Goal: Information Seeking & Learning: Learn about a topic

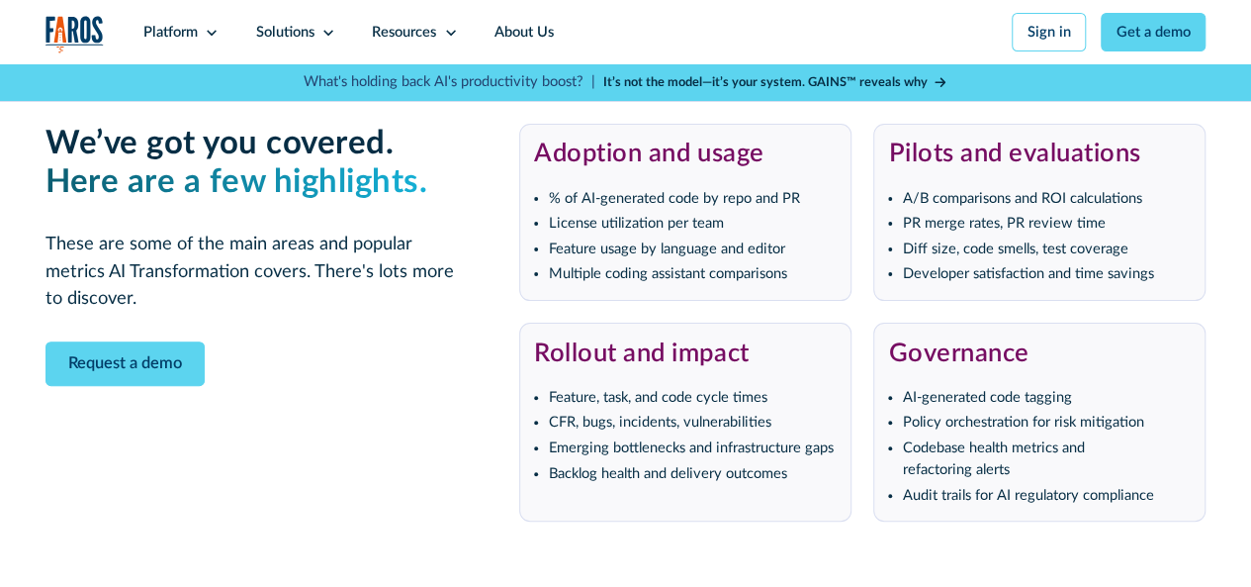
scroll to position [3858, 0]
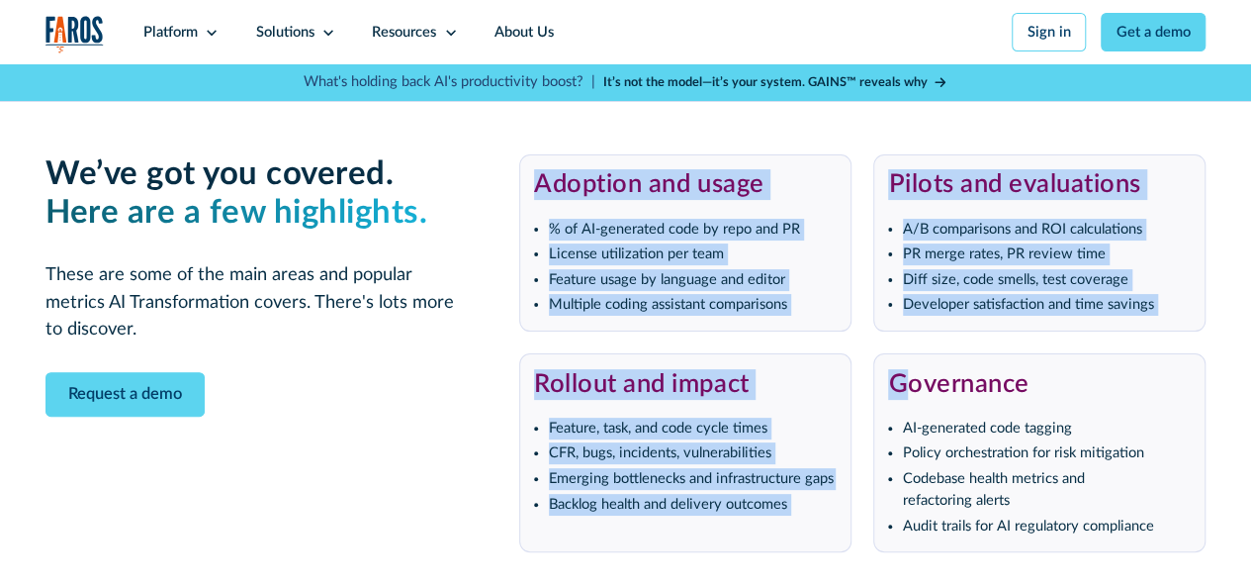
drag, startPoint x: 534, startPoint y: 207, endPoint x: 910, endPoint y: 395, distance: 420.3
click at [910, 395] on div "Adoption and usage % of AI-generated code by repo and PR License utilization pe…" at bounding box center [862, 353] width 687 height 399
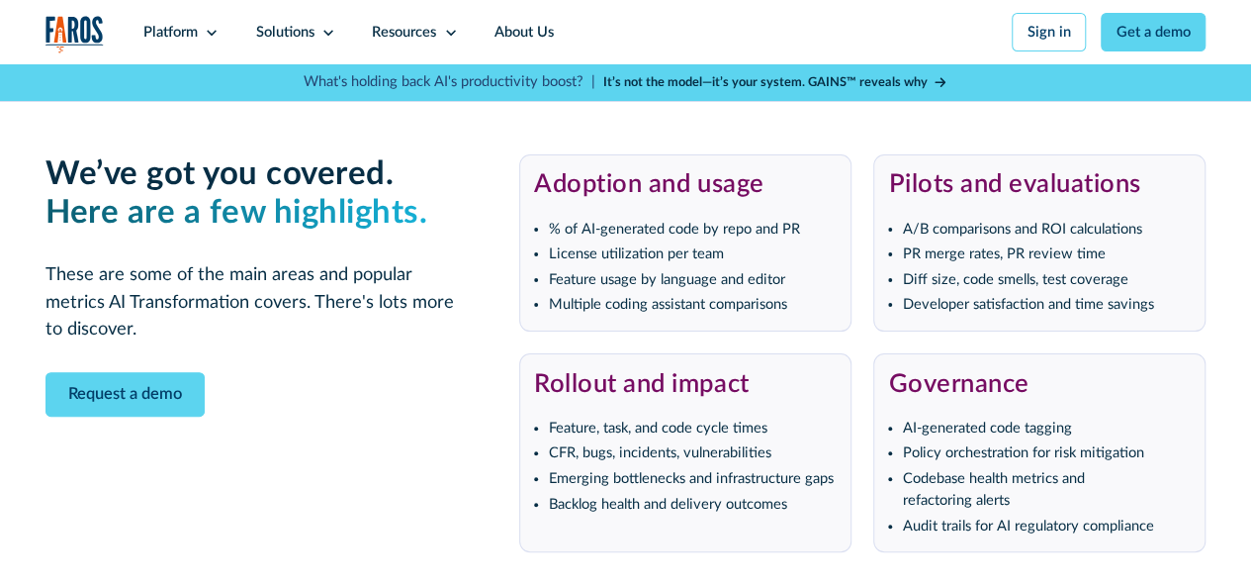
click at [1035, 397] on div "Governance AI-generated code tagging Policy orchestration for risk mitigation C…" at bounding box center [1039, 452] width 332 height 199
click at [420, 30] on div "Resources" at bounding box center [404, 33] width 64 height 22
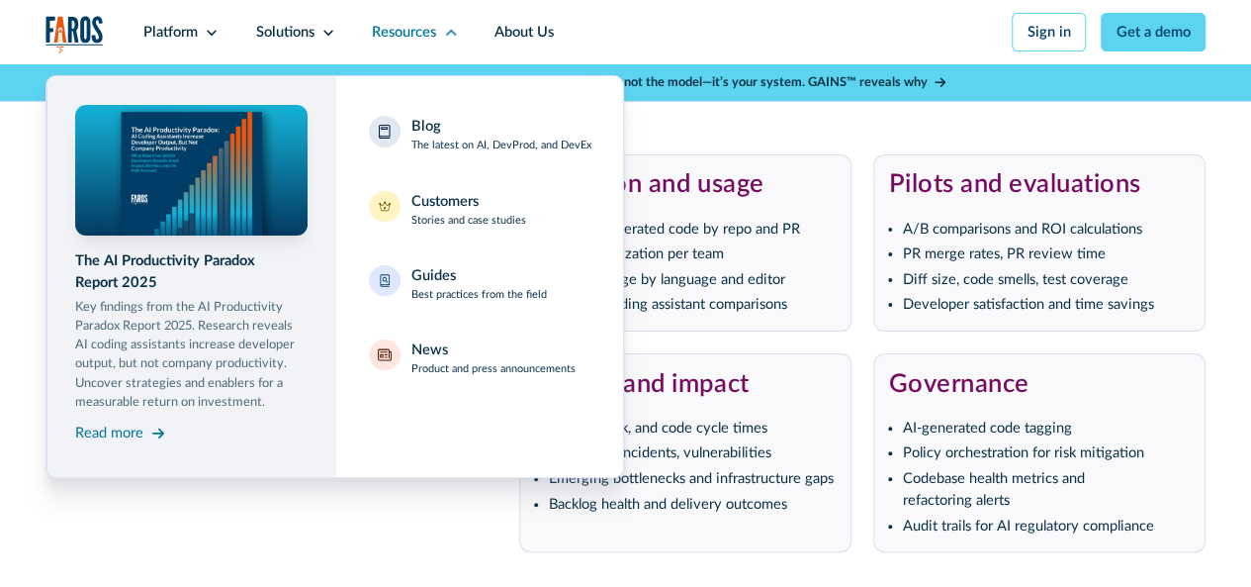
click at [773, 131] on nav "The AI Productivity Paradox Report 2025 Key findings from the AI Productivity P…" at bounding box center [626, 270] width 1160 height 413
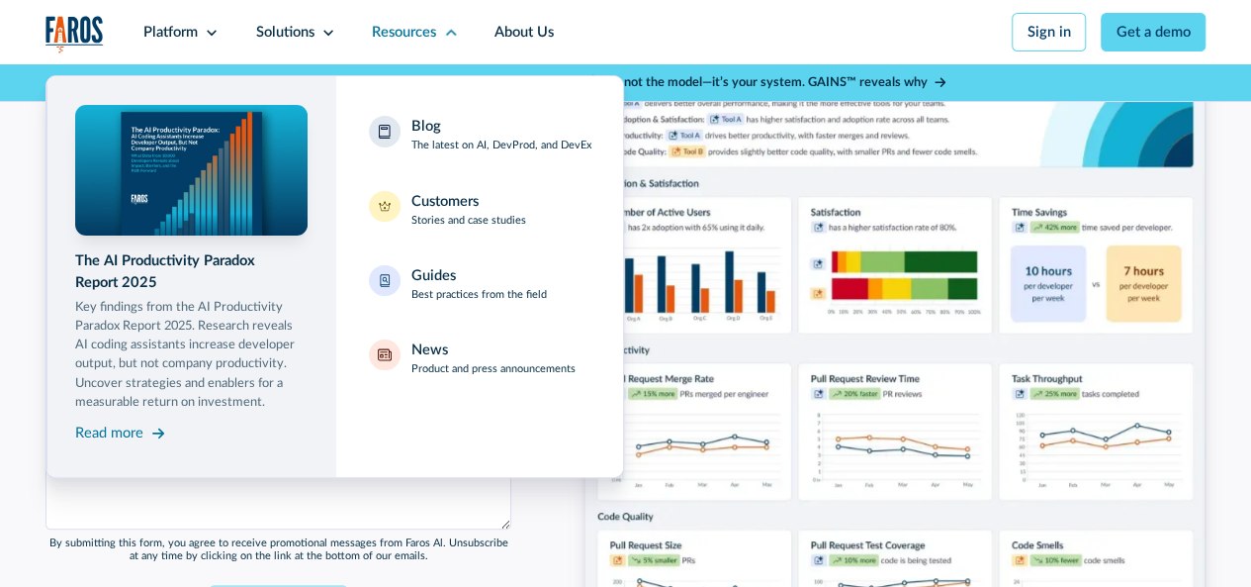
click at [1222, 271] on div "Ready to maximize the value of your AI transformation? First name * Last name *…" at bounding box center [625, 320] width 1251 height 718
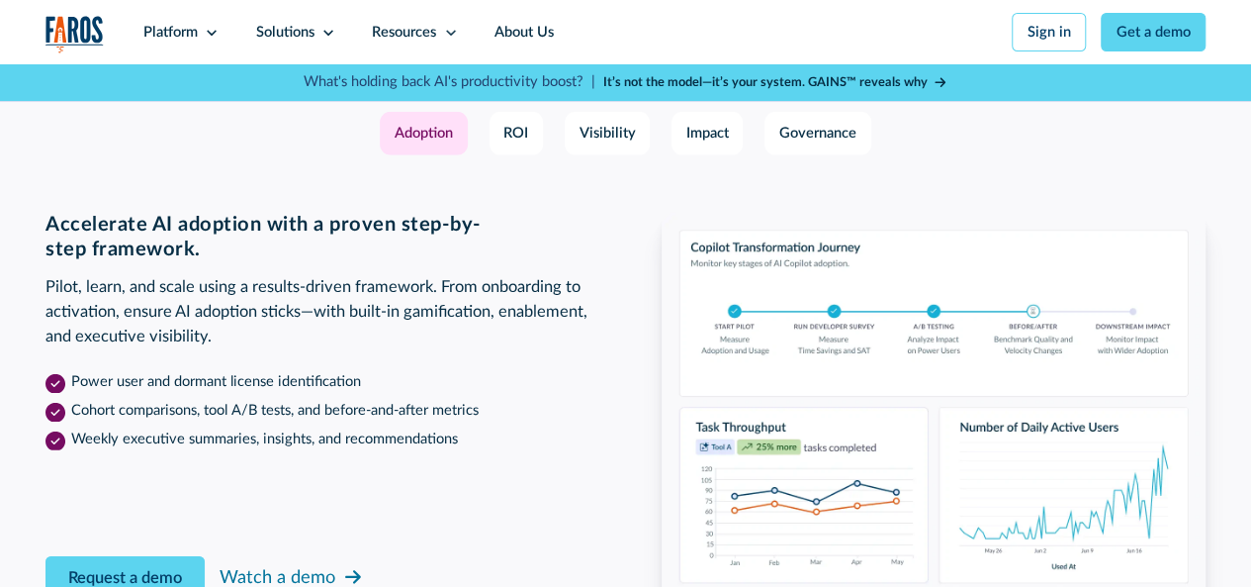
scroll to position [2572, 0]
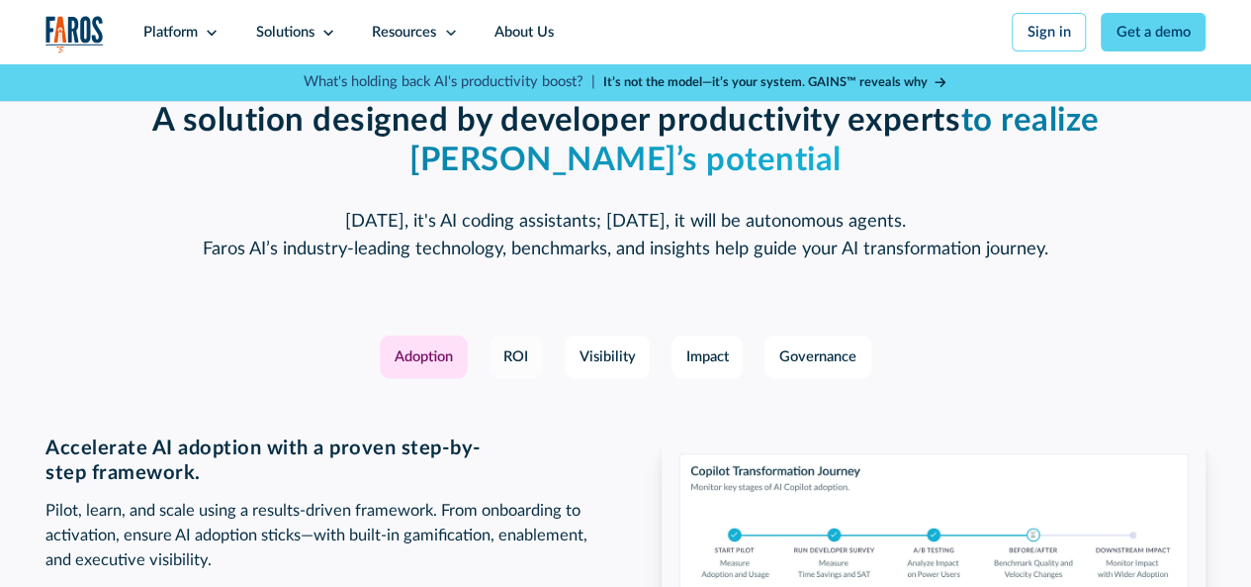
click at [515, 368] on div "ROI" at bounding box center [516, 357] width 25 height 22
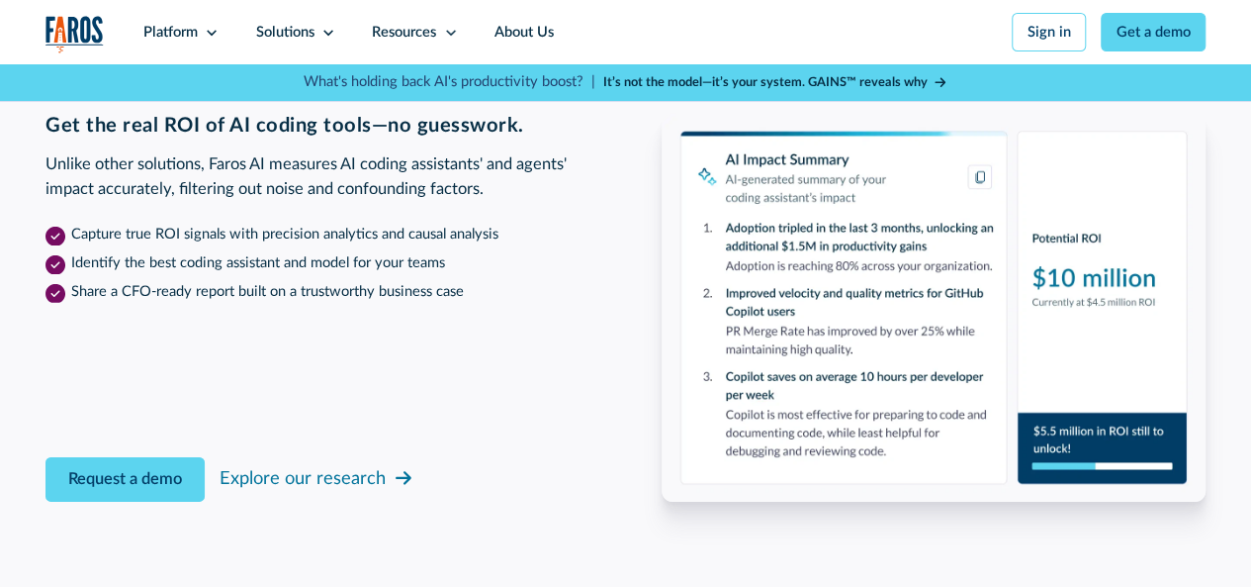
scroll to position [2770, 0]
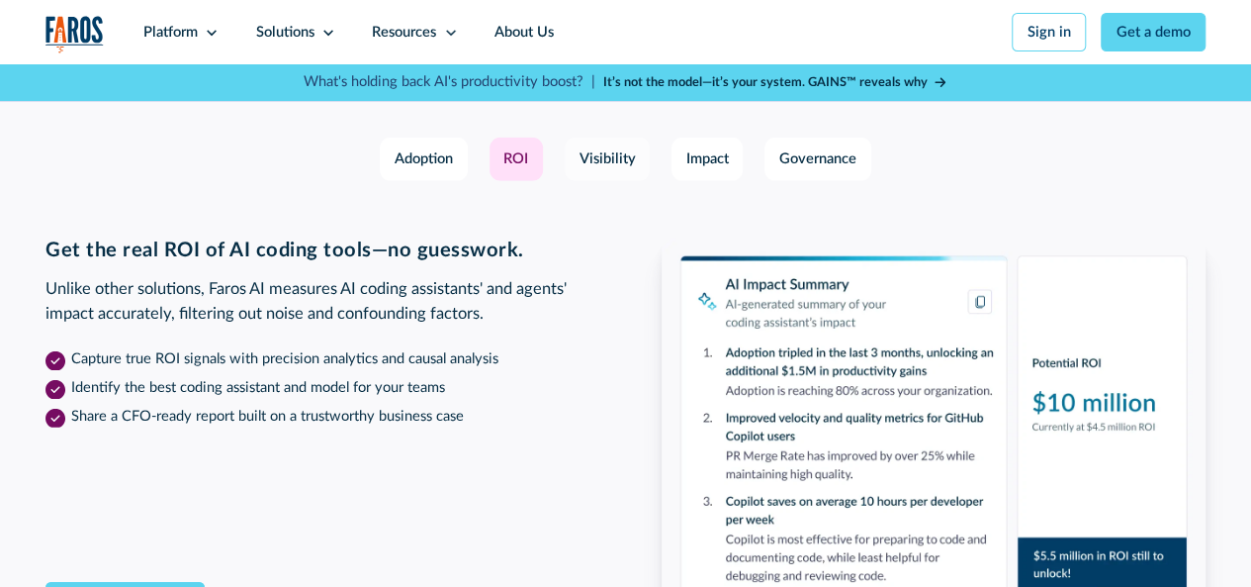
click at [592, 170] on div "Visibility" at bounding box center [608, 159] width 56 height 22
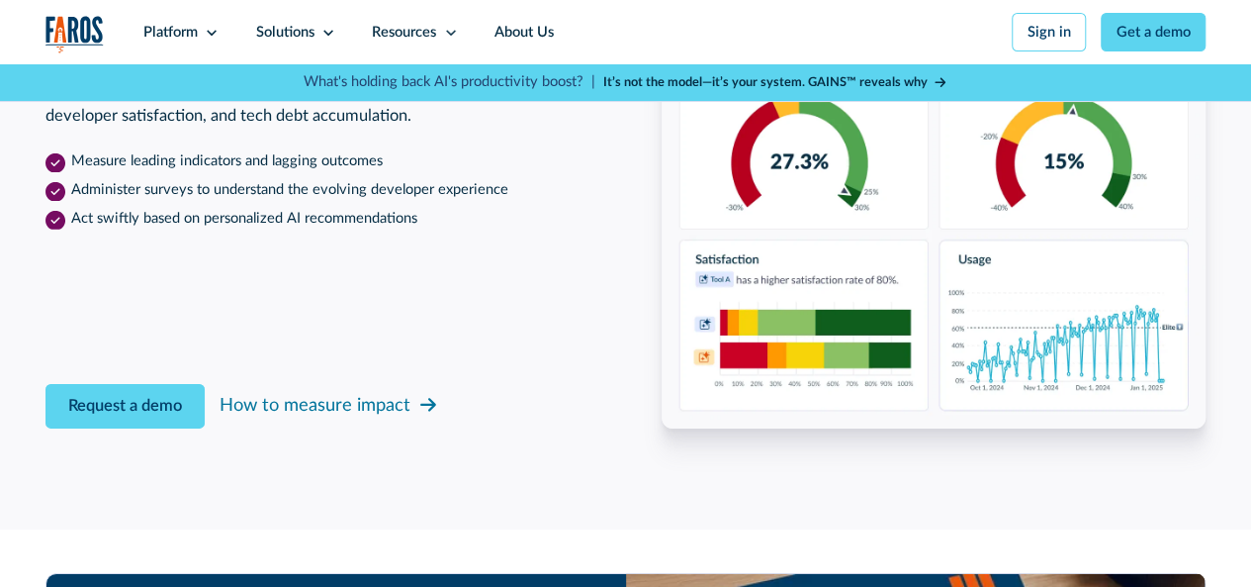
scroll to position [2671, 0]
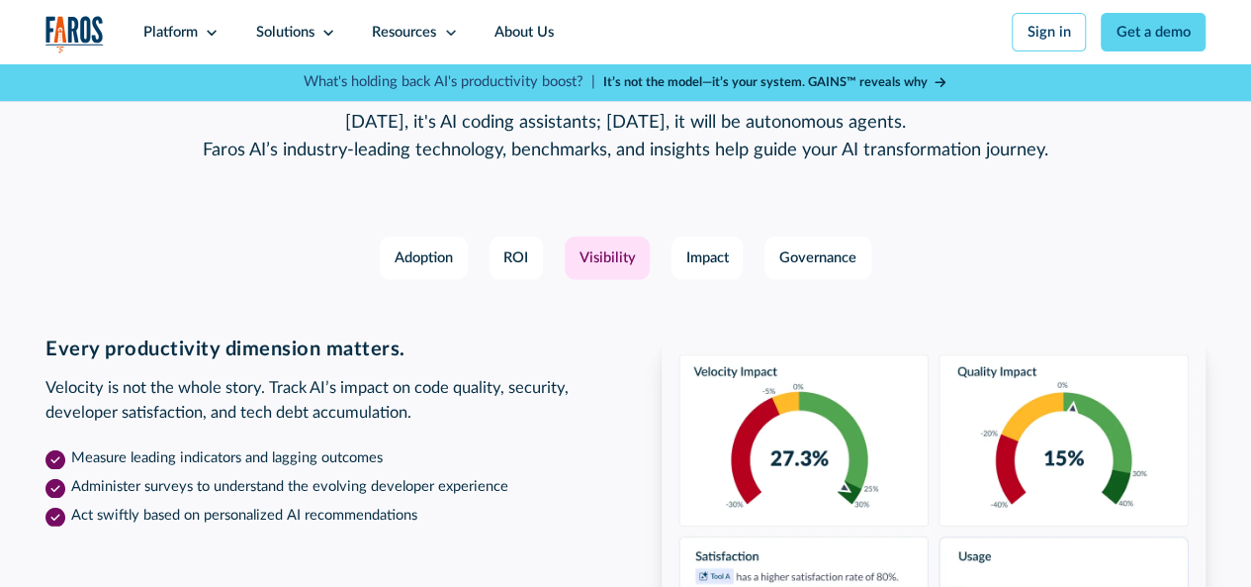
click at [670, 275] on div "Adoption ROI Visibility Impact Governance" at bounding box center [626, 258] width 1160 height 44
click at [690, 269] on div "Impact" at bounding box center [708, 258] width 43 height 22
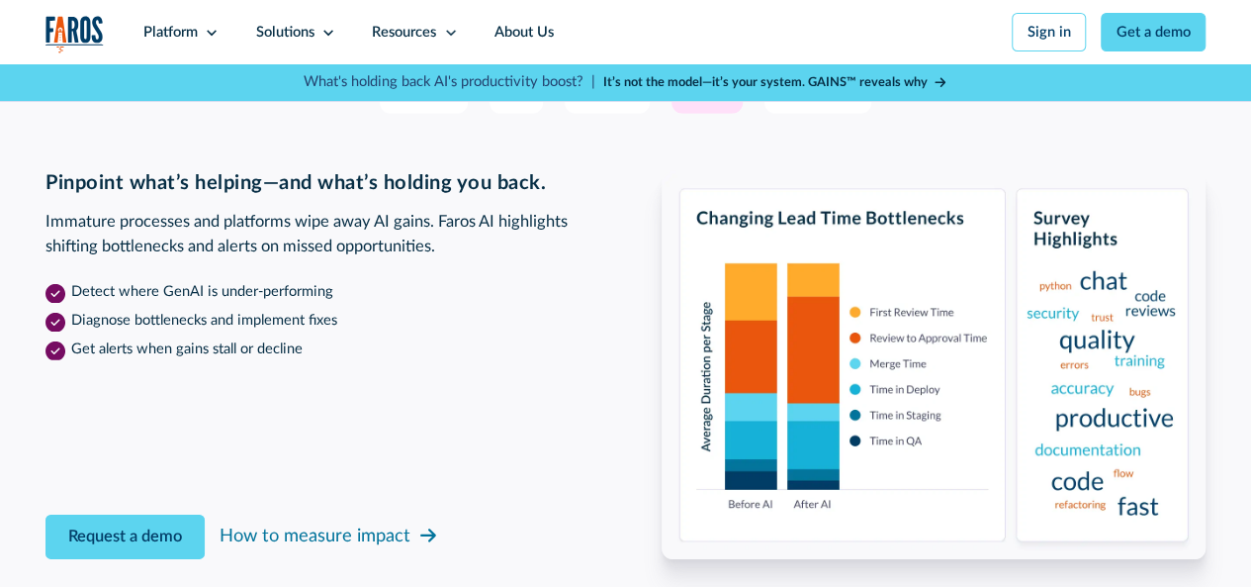
scroll to position [2869, 0]
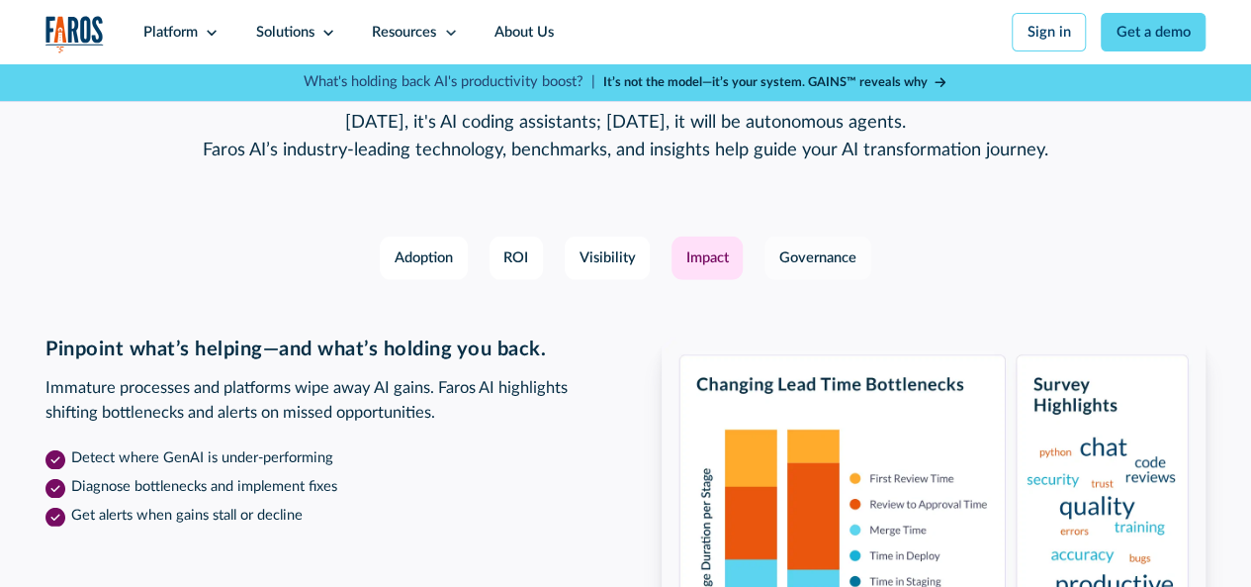
click at [809, 269] on div "Governance" at bounding box center [818, 258] width 77 height 22
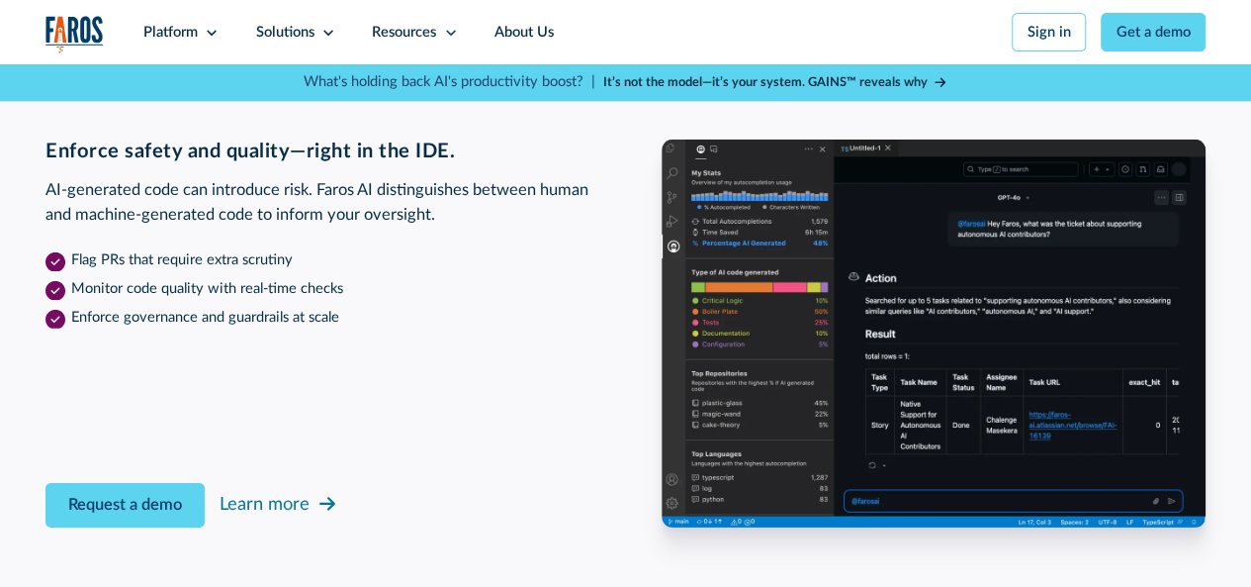
scroll to position [2770, 0]
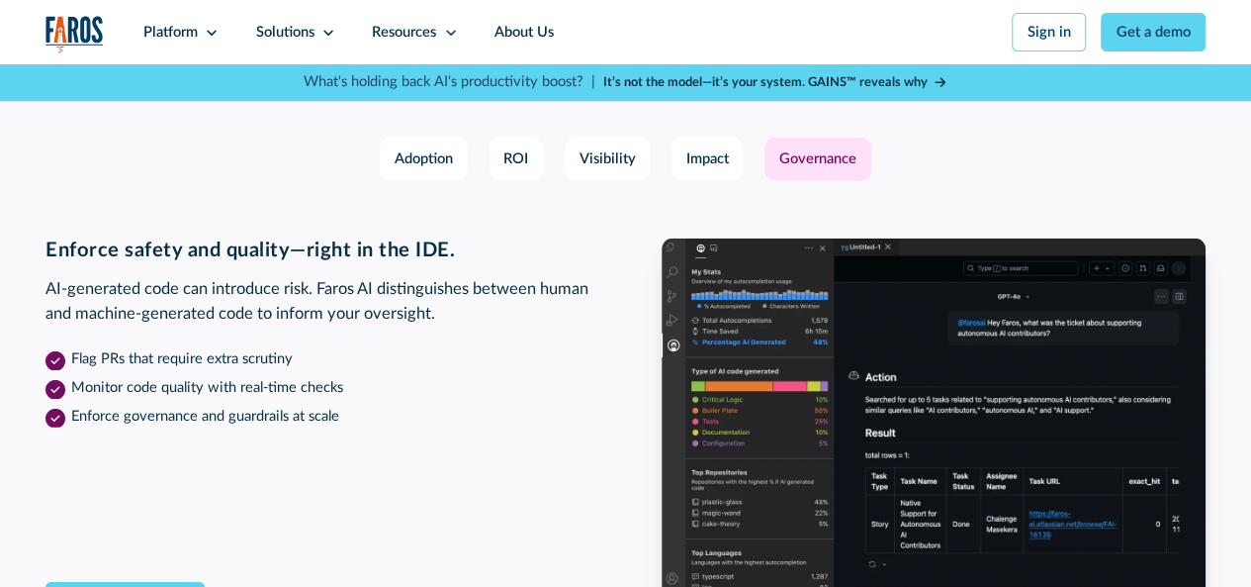
click at [610, 290] on div "Enforce safety and quality—right in the IDE. AI-generated code can introduce ri…" at bounding box center [626, 431] width 1160 height 387
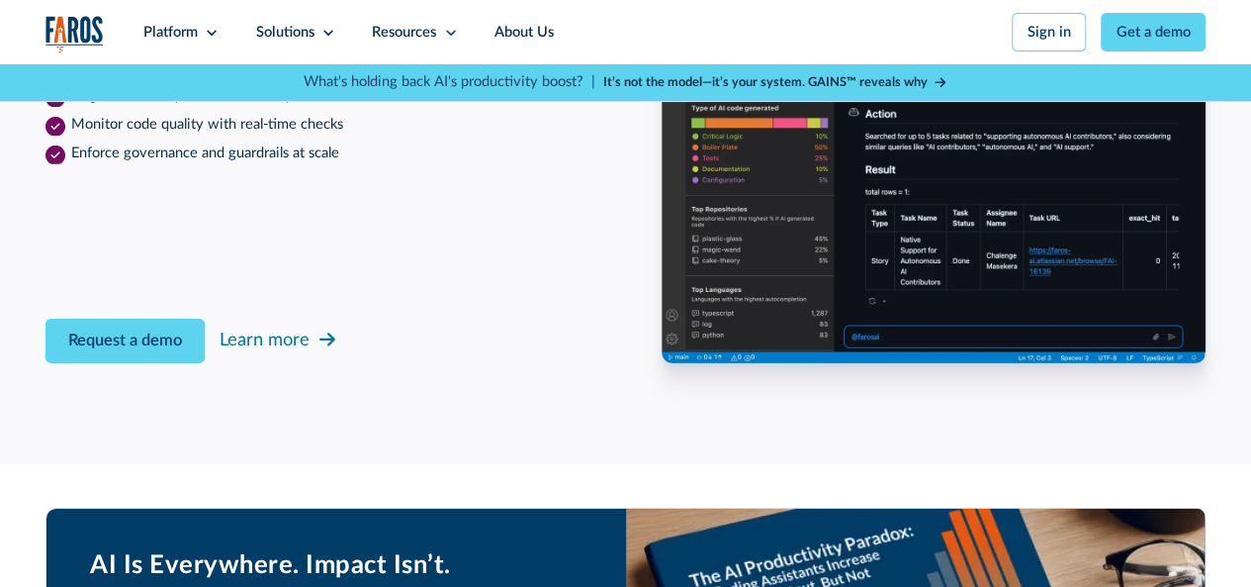
scroll to position [3067, 0]
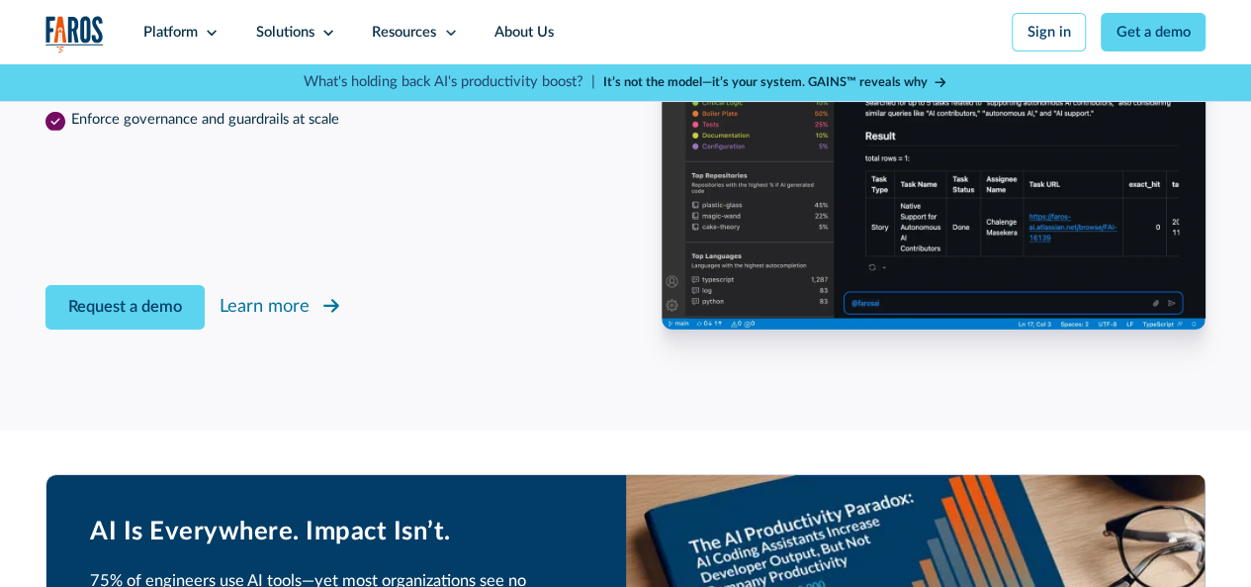
click at [277, 320] on div "Learn more" at bounding box center [265, 306] width 90 height 27
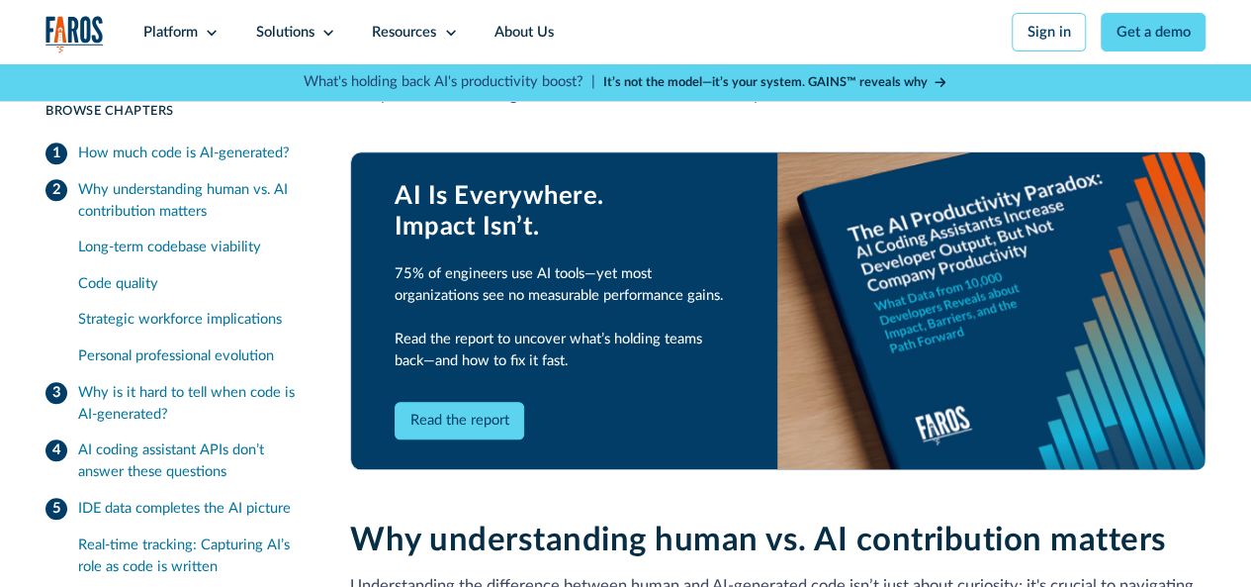
scroll to position [692, 0]
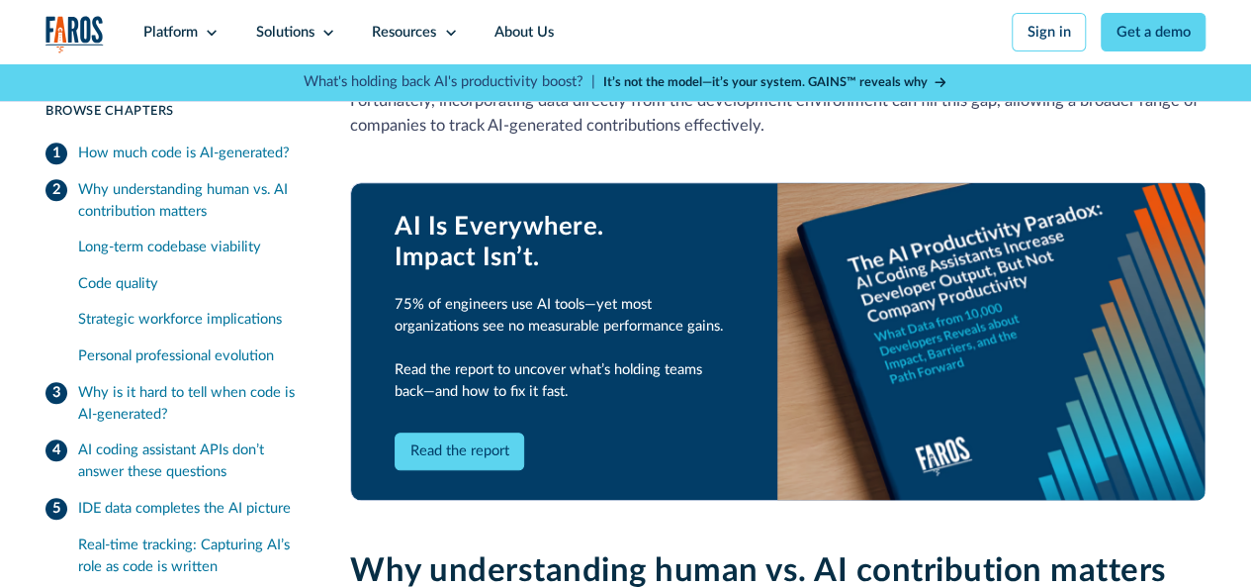
click at [465, 460] on link "Read the report" at bounding box center [460, 451] width 130 height 39
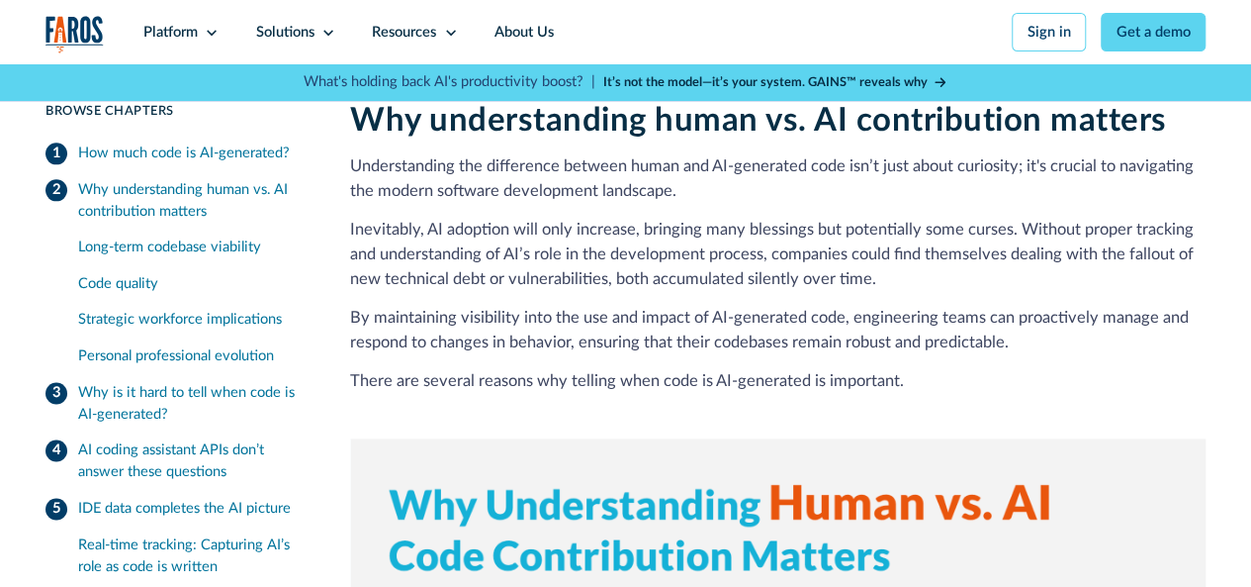
scroll to position [989, 0]
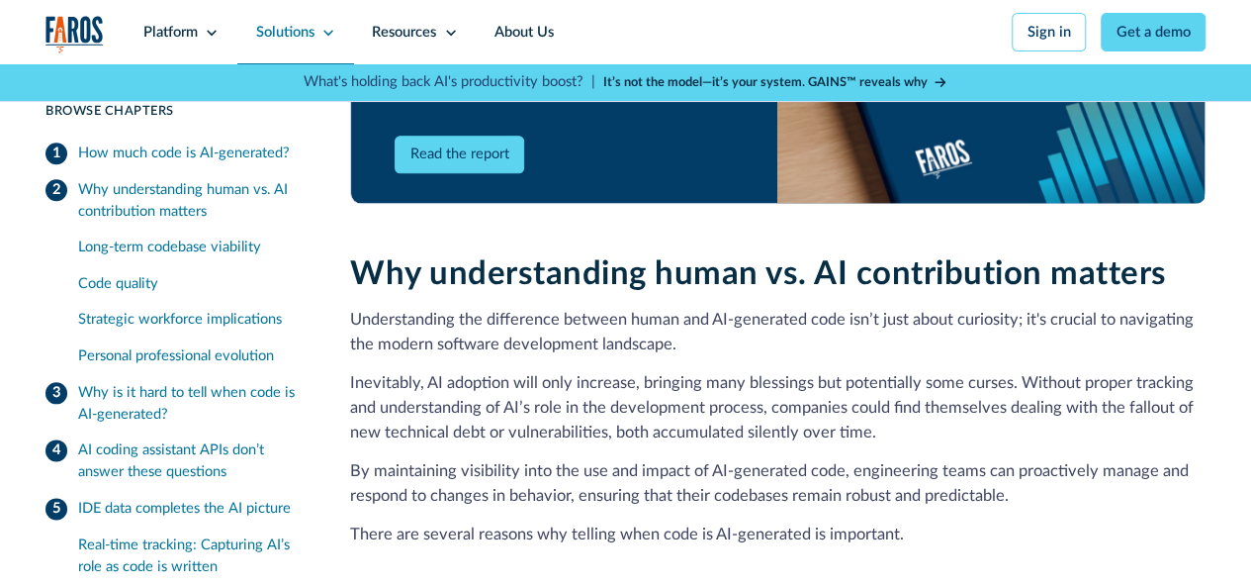
click at [315, 30] on div "Solutions" at bounding box center [295, 32] width 117 height 64
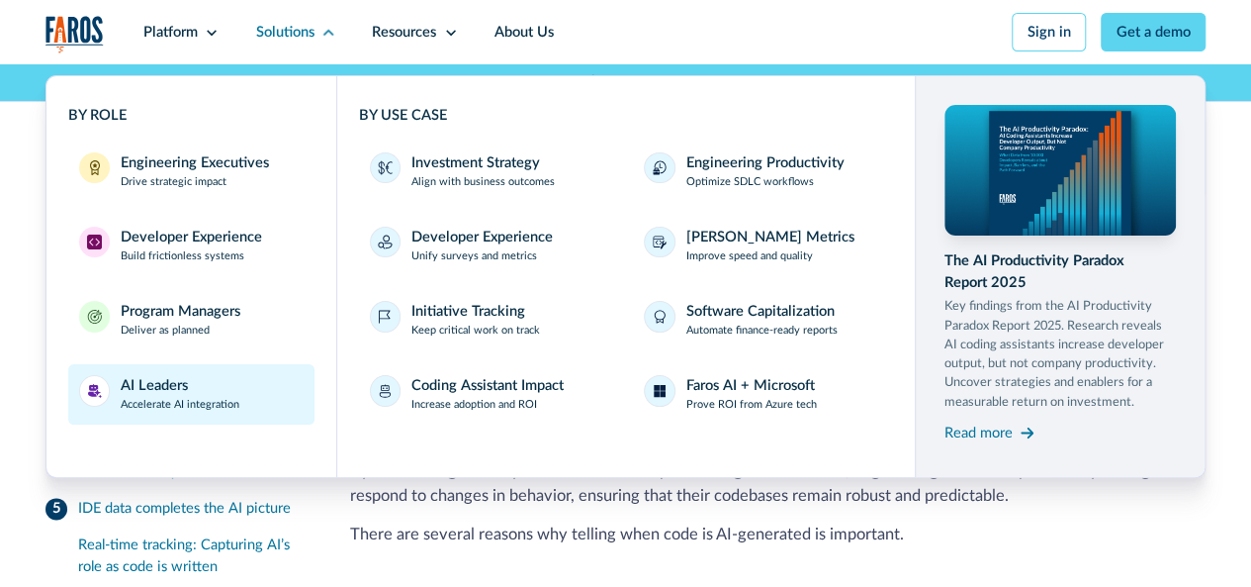
click at [162, 396] on div "AI Leaders" at bounding box center [154, 386] width 67 height 22
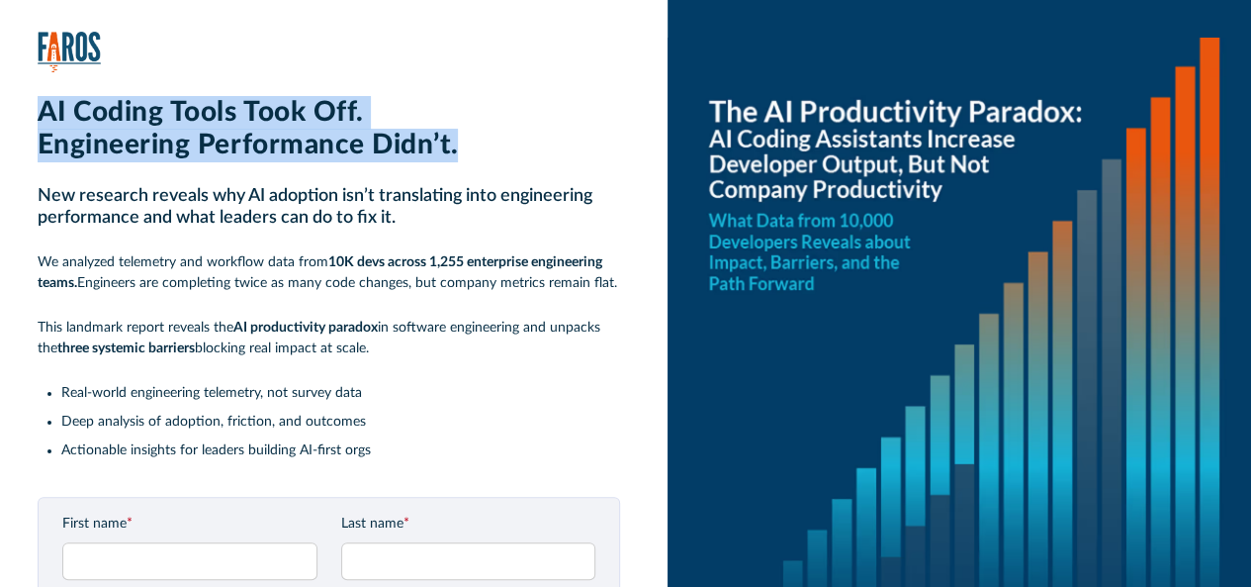
drag, startPoint x: 457, startPoint y: 134, endPoint x: 0, endPoint y: 112, distance: 457.5
click at [0, 112] on div "AI Coding Tools Took Off. Engineering Performance Didn’t. New research reveals …" at bounding box center [625, 408] width 1251 height 816
copy div "AI Coding Tools Took Off. Engineering Performance Didn’t."
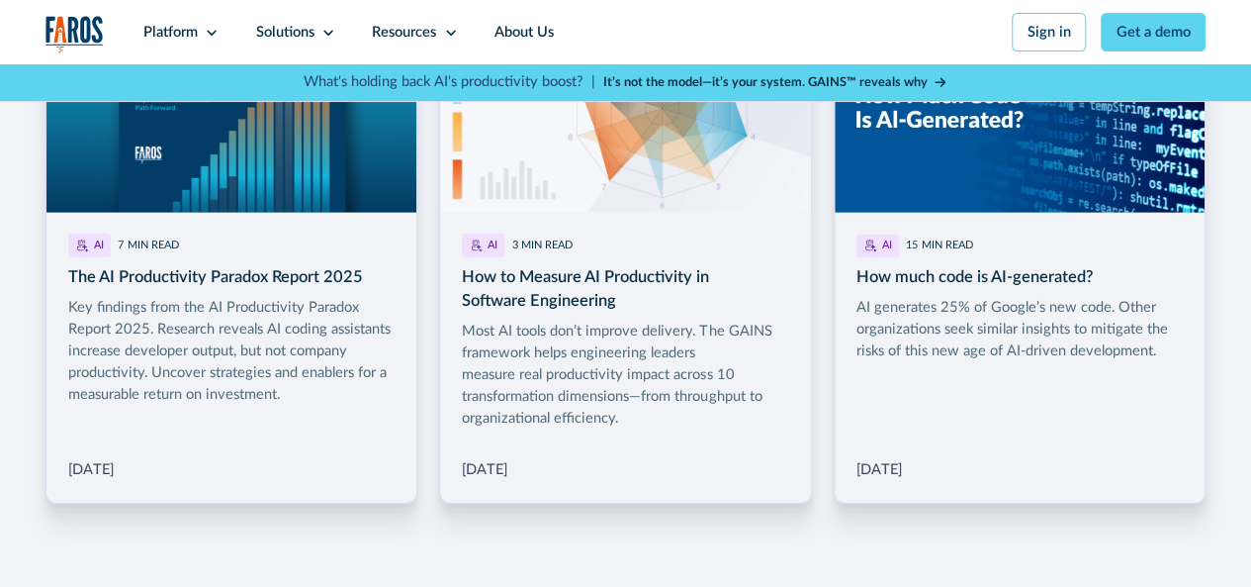
scroll to position [2869, 0]
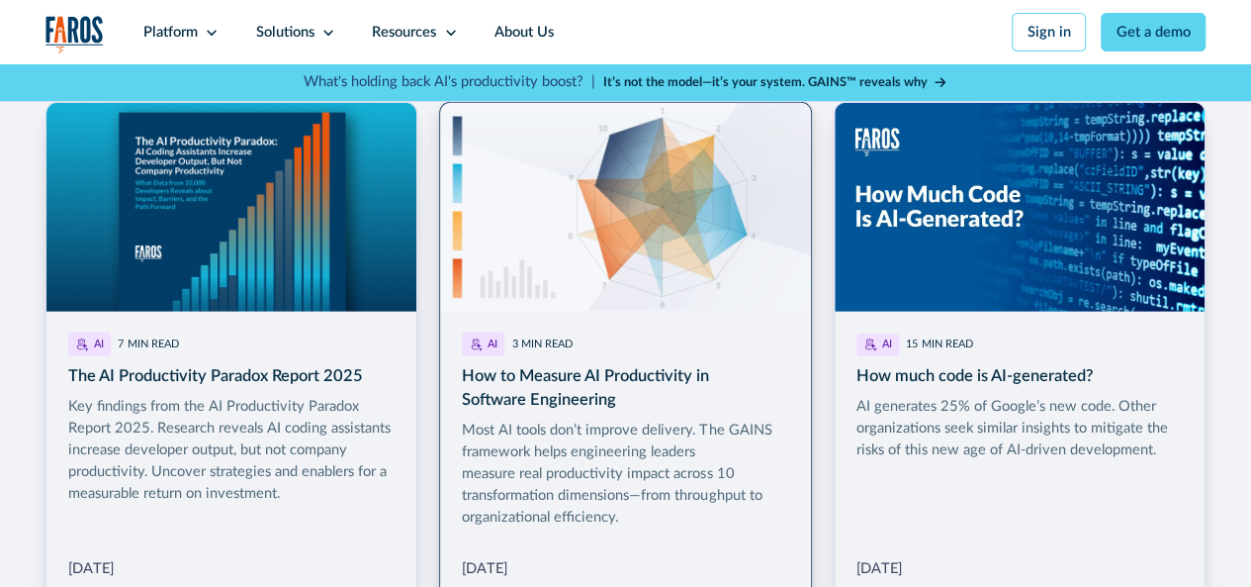
click at [575, 378] on link "More Blog Link" at bounding box center [625, 352] width 372 height 501
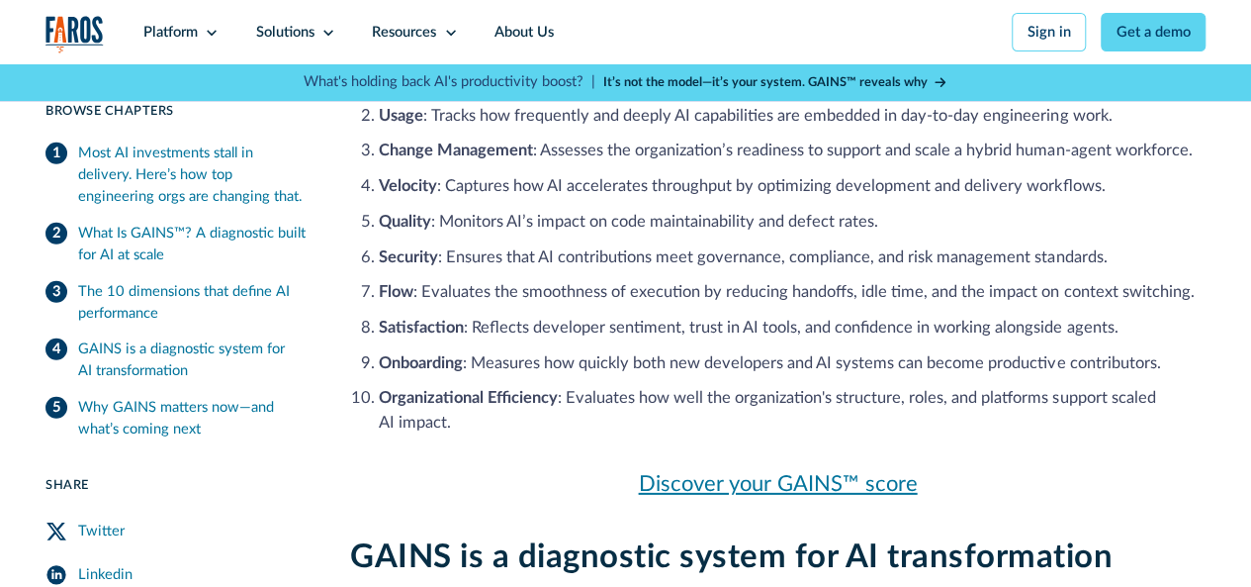
scroll to position [2671, 0]
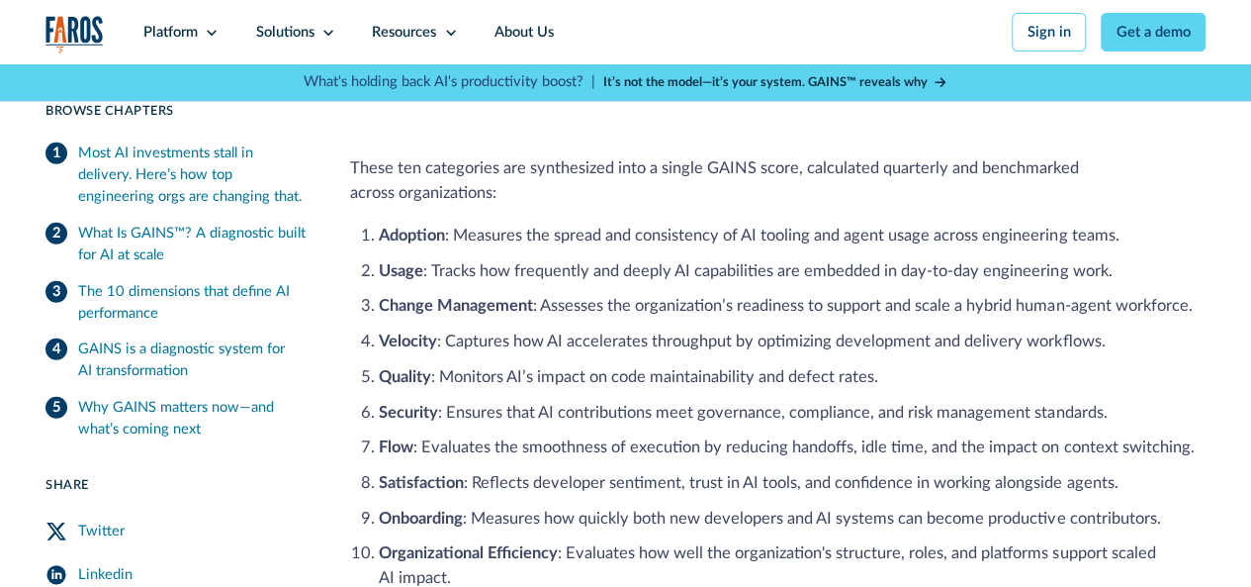
click at [147, 294] on div "The 10 dimensions that define AI performance" at bounding box center [192, 302] width 229 height 44
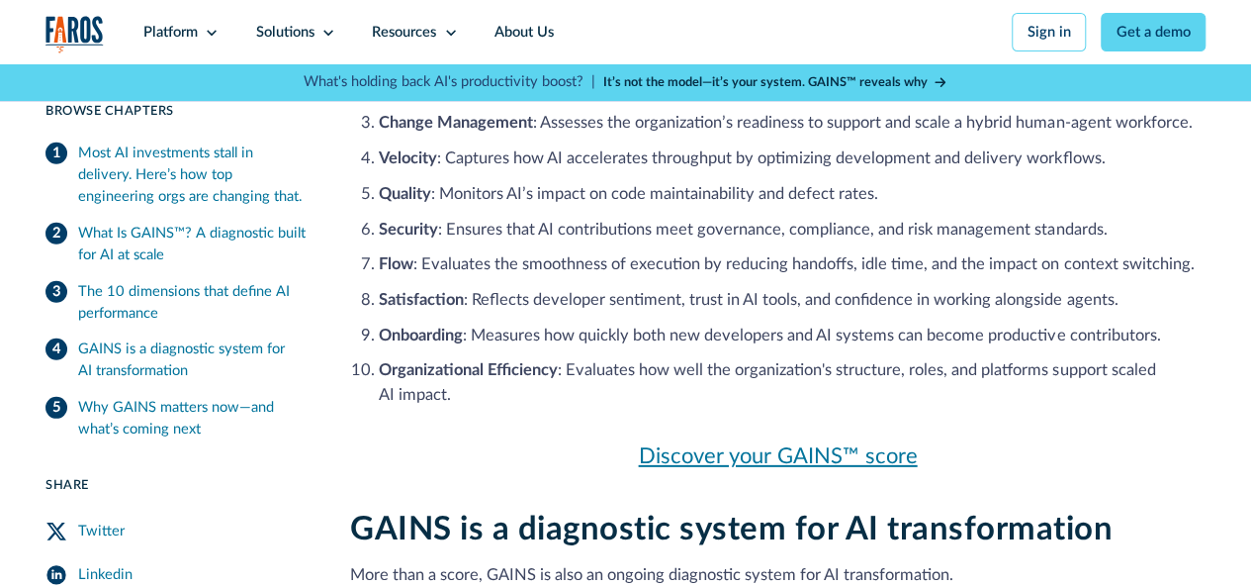
scroll to position [2953, 0]
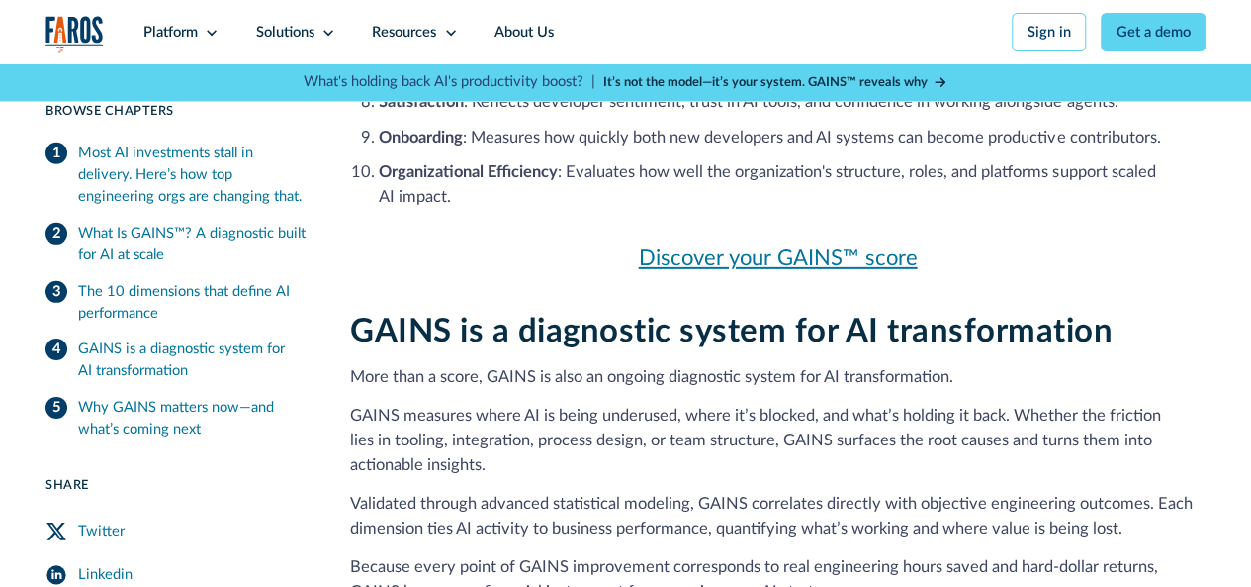
click at [730, 275] on link "Discover your GAINS™ score" at bounding box center [778, 258] width 856 height 33
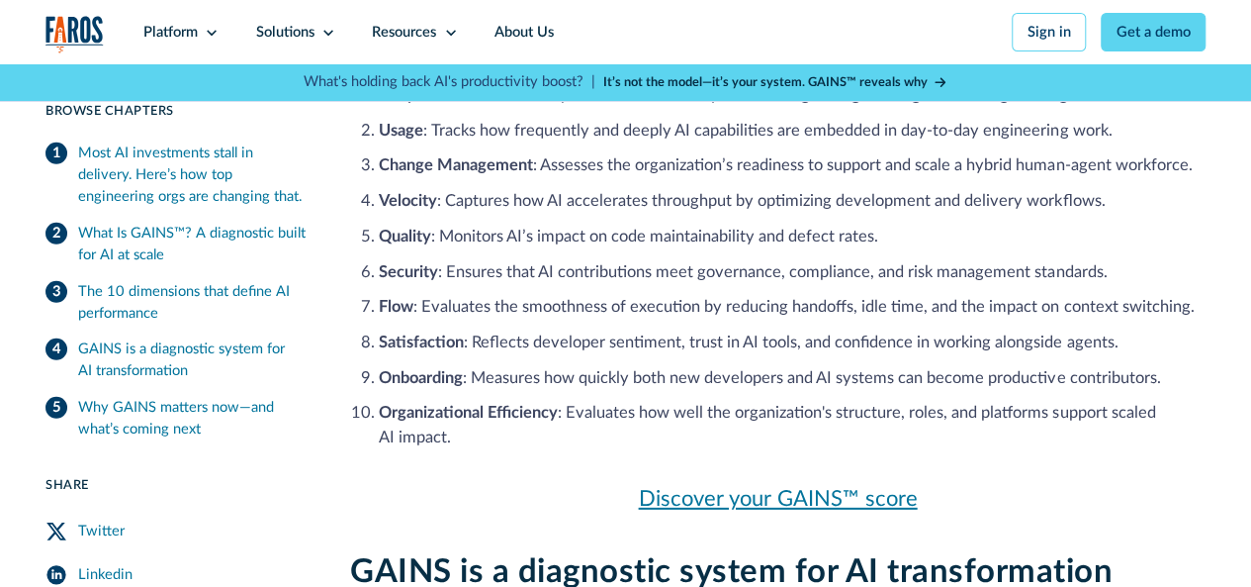
scroll to position [2656, 0]
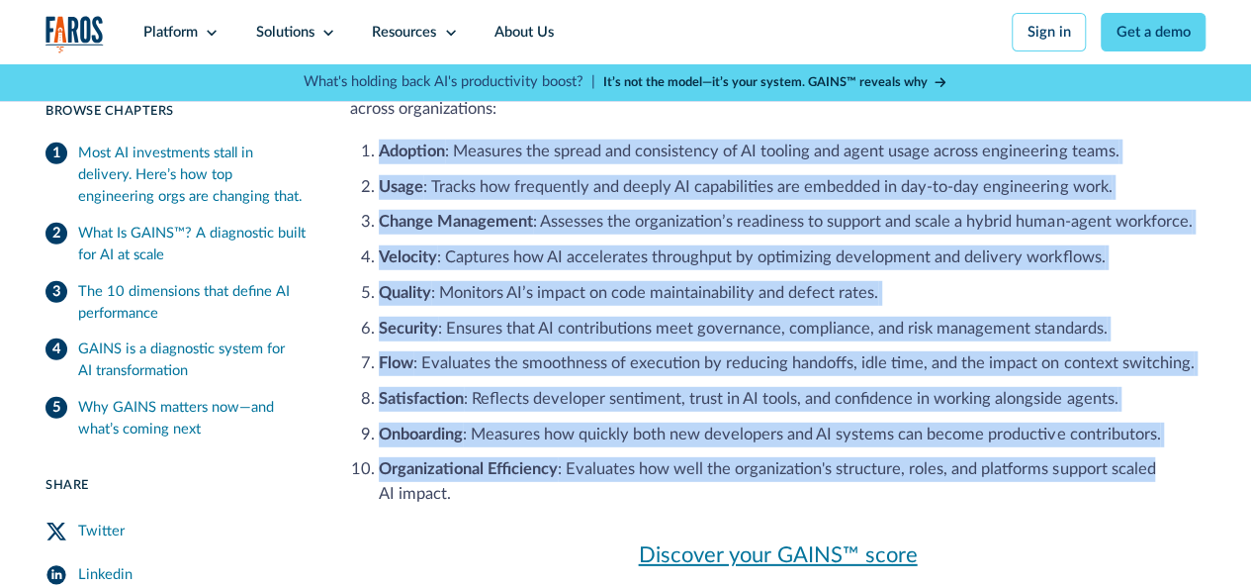
drag, startPoint x: 376, startPoint y: 176, endPoint x: 1187, endPoint y: 490, distance: 869.7
click at [1187, 490] on ol "Adoption : Measures the spread and consistency of AI tooling and agent usage ac…" at bounding box center [778, 321] width 856 height 371
copy ol "Adoption : Measures the spread and consistency of AI tooling and agent usage ac…"
click at [694, 437] on ol "Adoption : Measures the spread and consistency of AI tooling and agent usage ac…" at bounding box center [778, 321] width 856 height 371
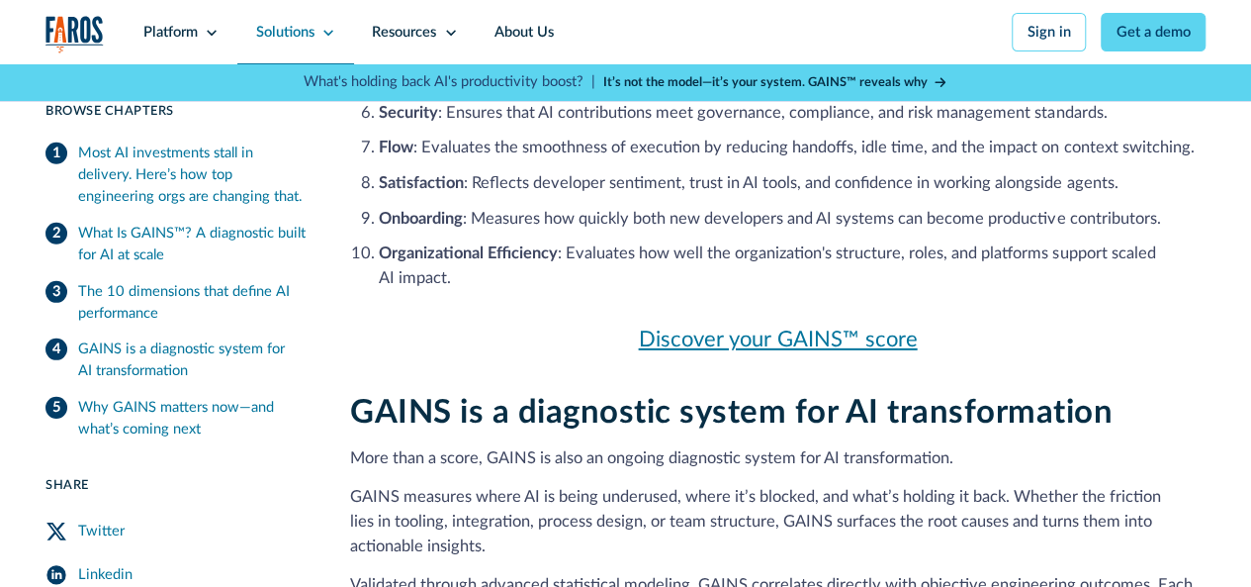
scroll to position [2755, 0]
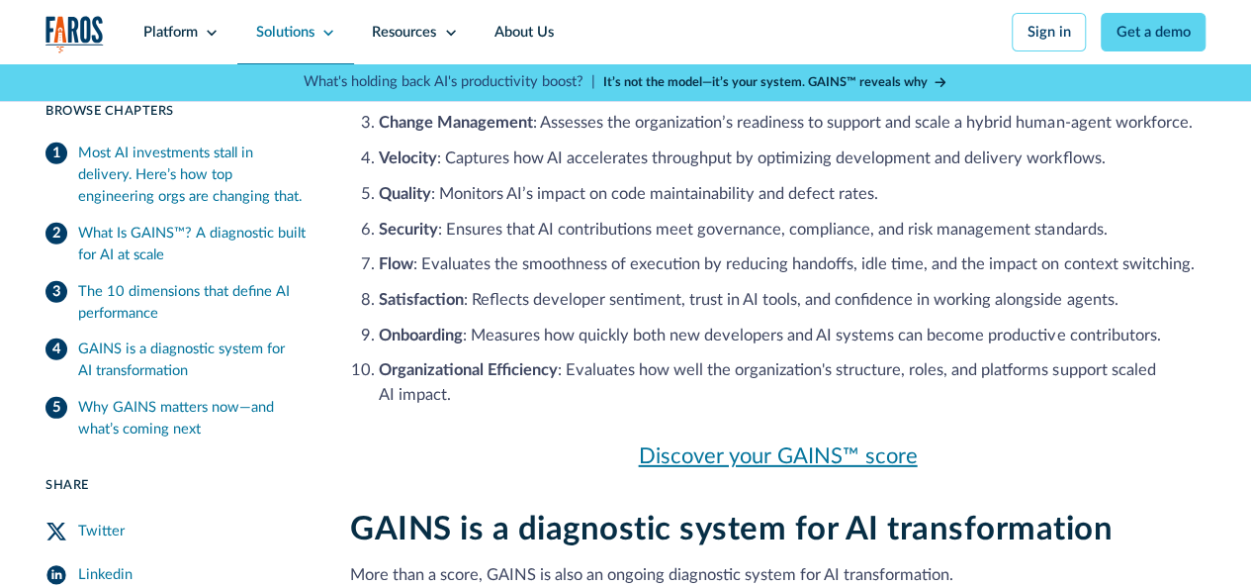
click at [295, 31] on div "Solutions" at bounding box center [285, 33] width 58 height 22
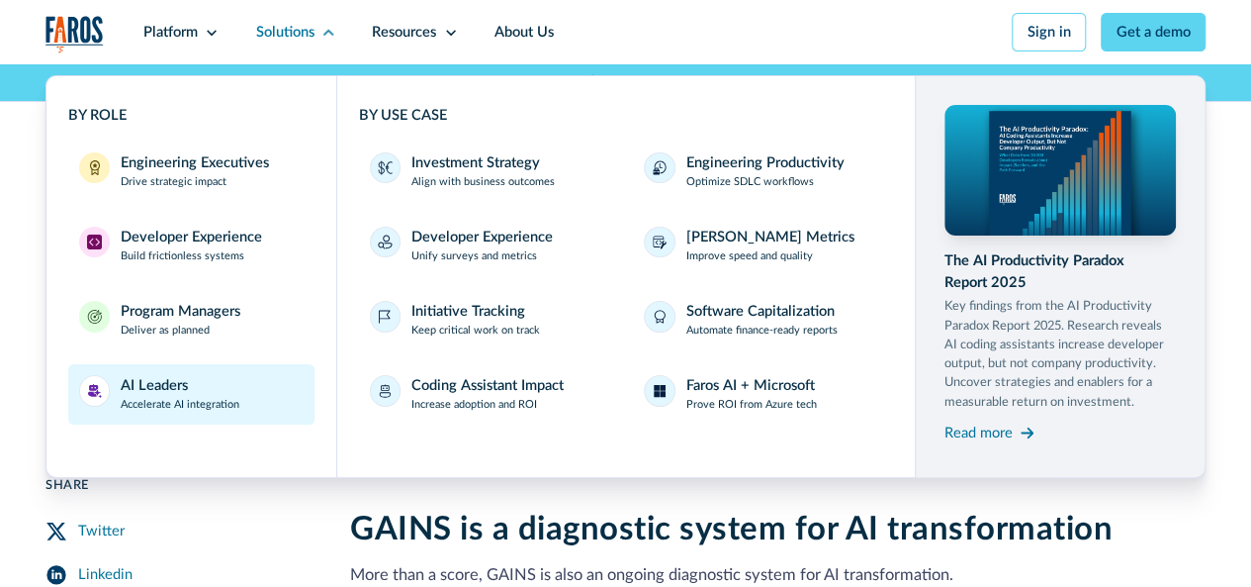
click at [142, 383] on div "AI Leaders" at bounding box center [154, 386] width 67 height 22
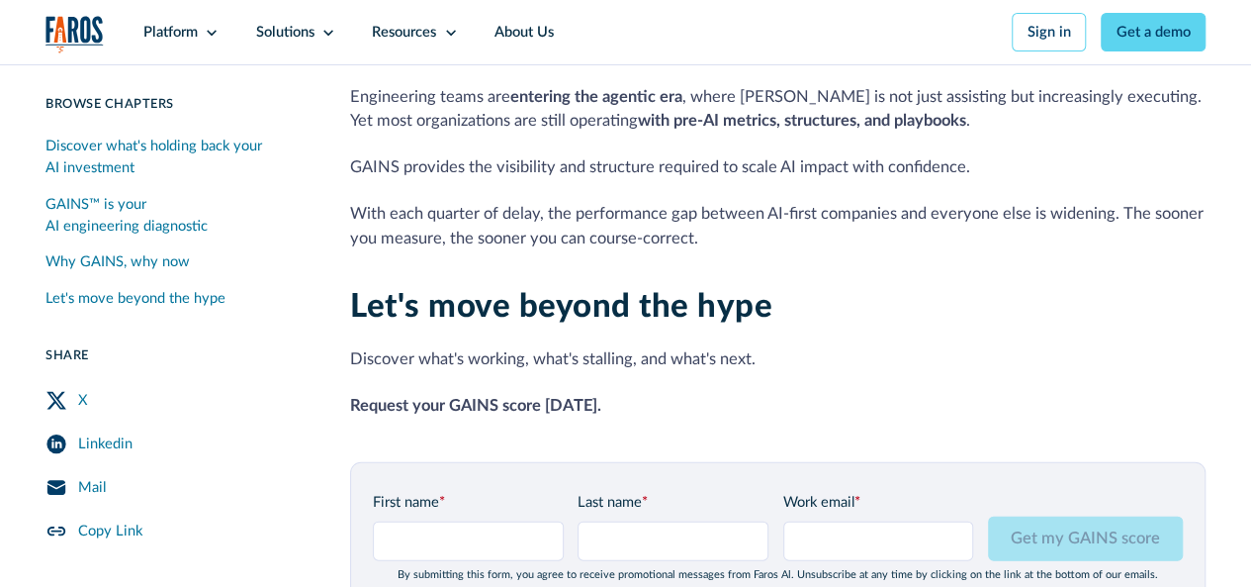
scroll to position [1978, 0]
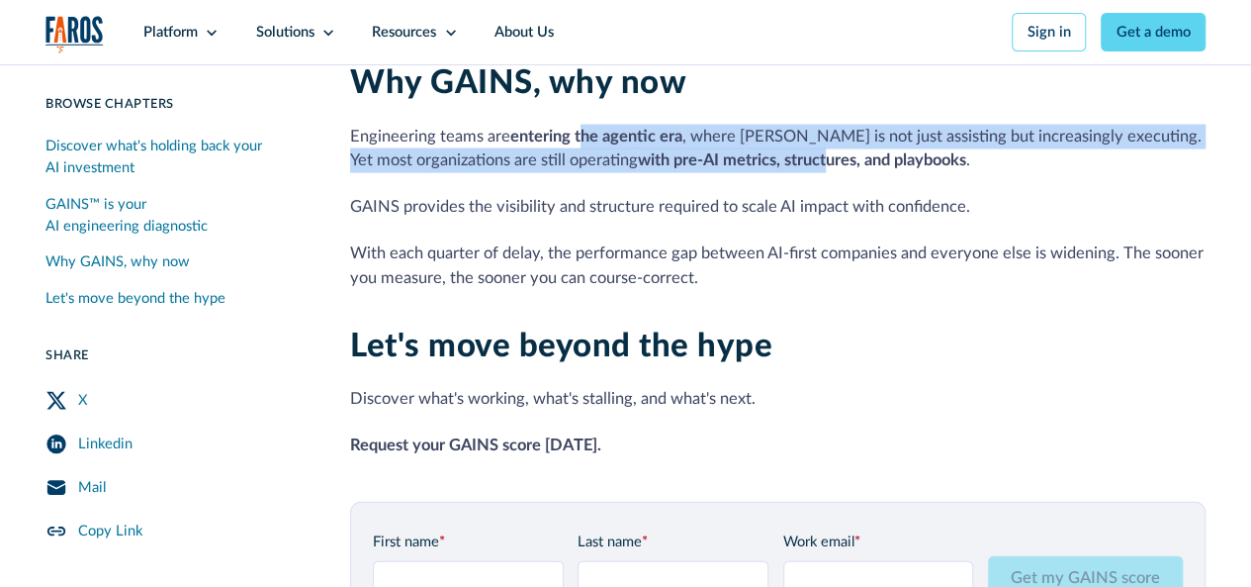
drag, startPoint x: 580, startPoint y: 159, endPoint x: 769, endPoint y: 175, distance: 189.6
click at [769, 174] on p "Engineering teams are entering the agentic era , where AI is not just assisting…" at bounding box center [778, 149] width 856 height 49
click at [769, 168] on strong "with pre-AI metrics, structures, and playbooks" at bounding box center [802, 160] width 328 height 16
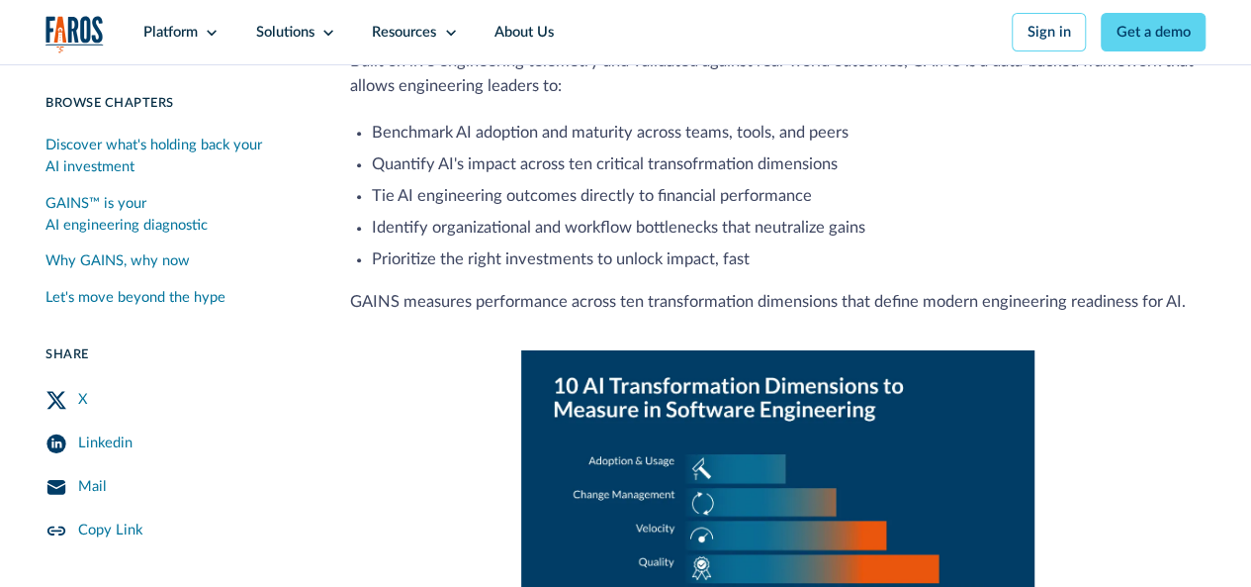
scroll to position [396, 0]
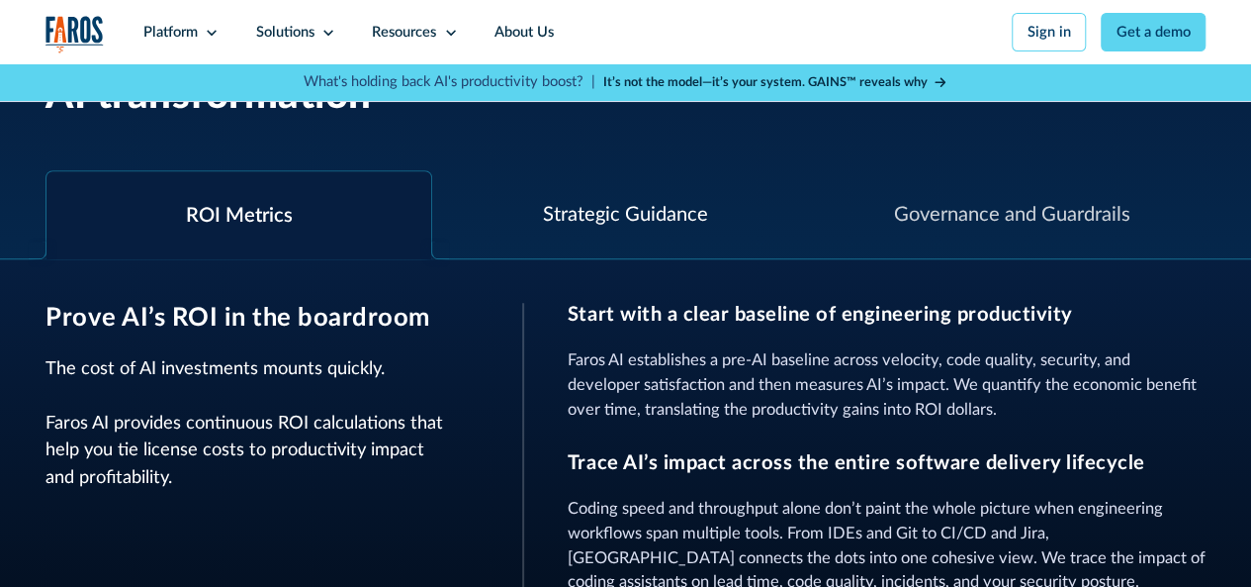
click at [650, 236] on div "Strategic Guidance" at bounding box center [625, 215] width 387 height 88
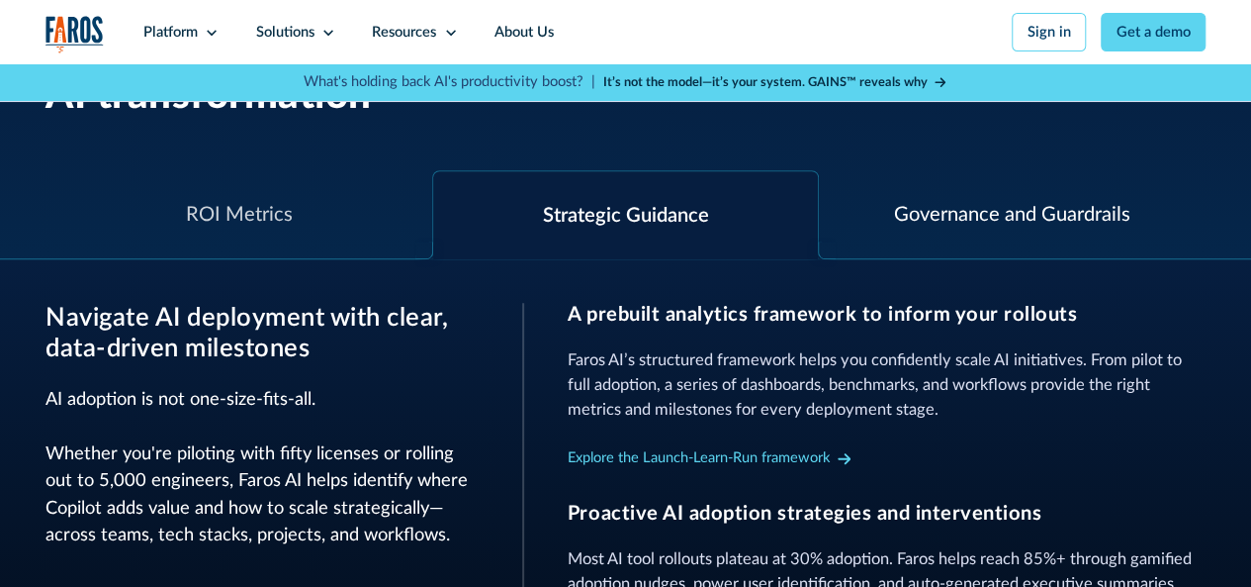
click at [1017, 225] on div "Governance and Guardrails" at bounding box center [1012, 215] width 236 height 30
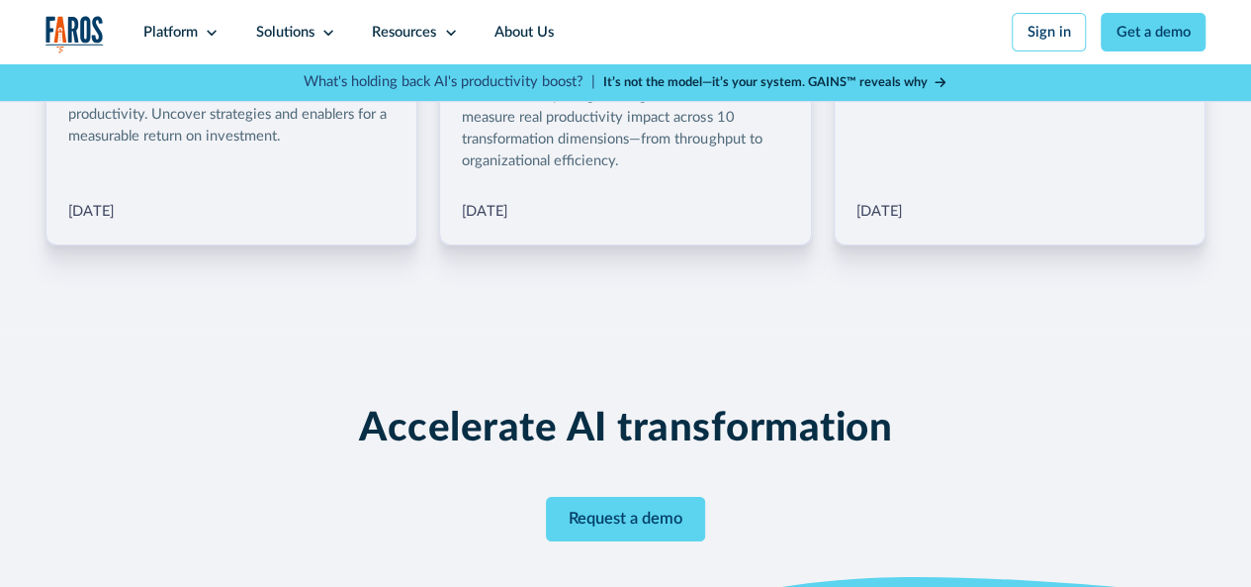
scroll to position [3067, 0]
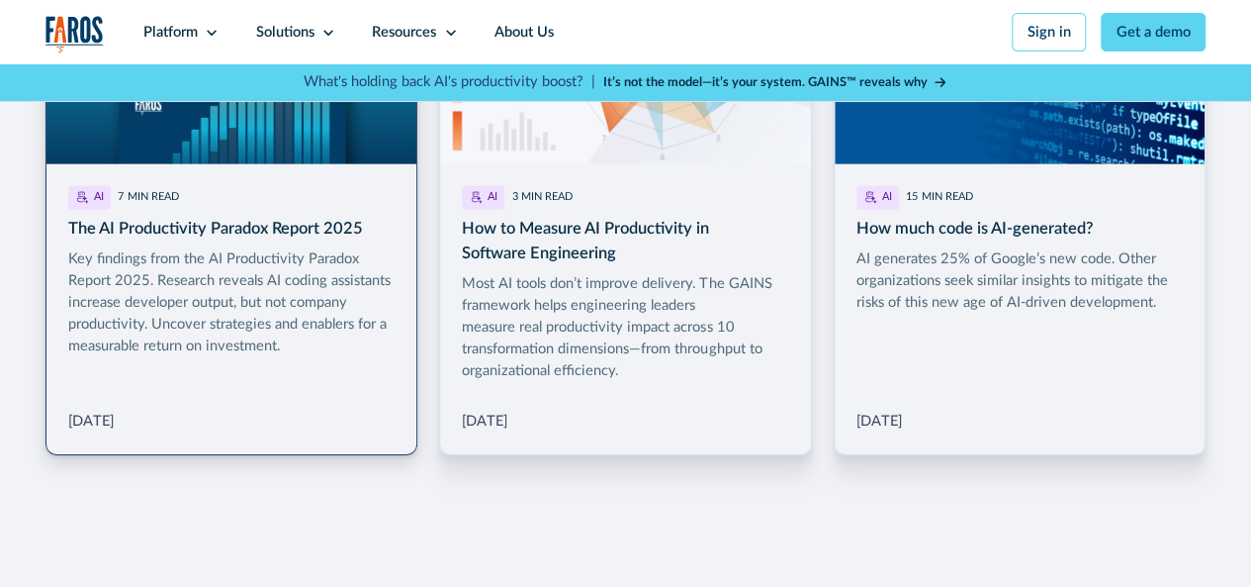
click at [263, 238] on link "More Blog Link" at bounding box center [232, 204] width 372 height 501
